Goal: Navigation & Orientation: Find specific page/section

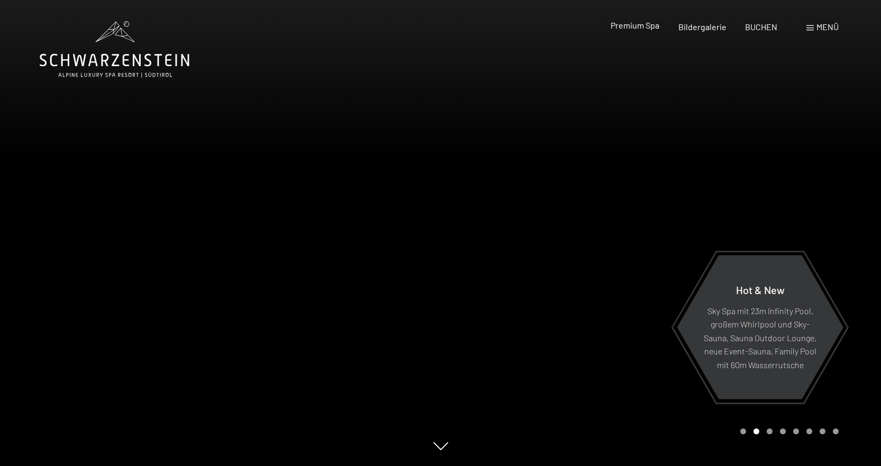
click at [653, 25] on span "Premium Spa" at bounding box center [635, 25] width 49 height 10
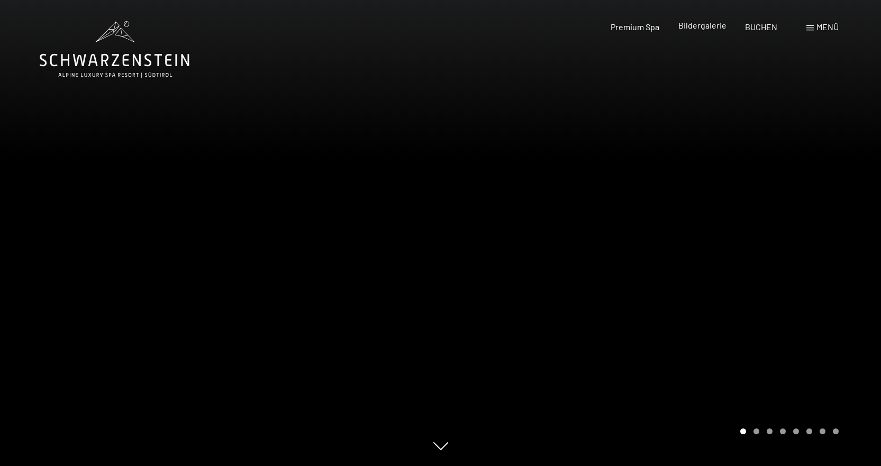
click at [716, 26] on span "Bildergalerie" at bounding box center [703, 25] width 48 height 10
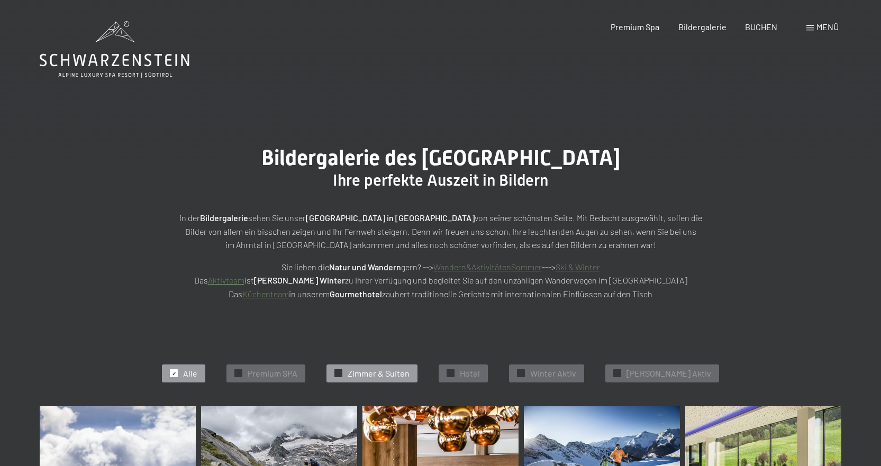
click at [396, 368] on span "Zimmer & Suiten" at bounding box center [379, 374] width 62 height 12
